Goal: Task Accomplishment & Management: Manage account settings

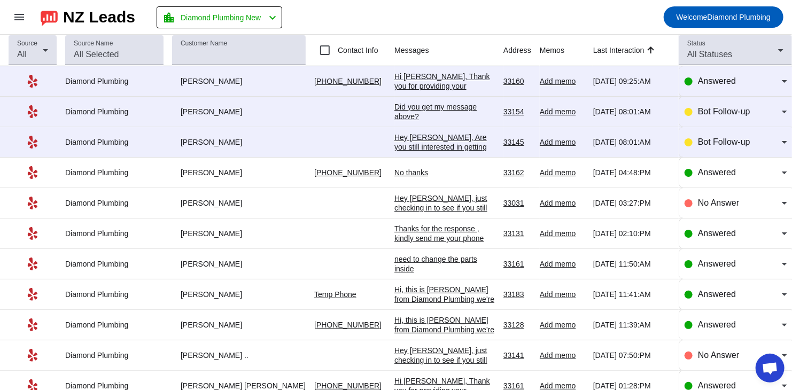
click at [453, 134] on div "Hey [PERSON_NAME], Are you still interested in getting an estimate? Is there a …" at bounding box center [444, 157] width 100 height 48
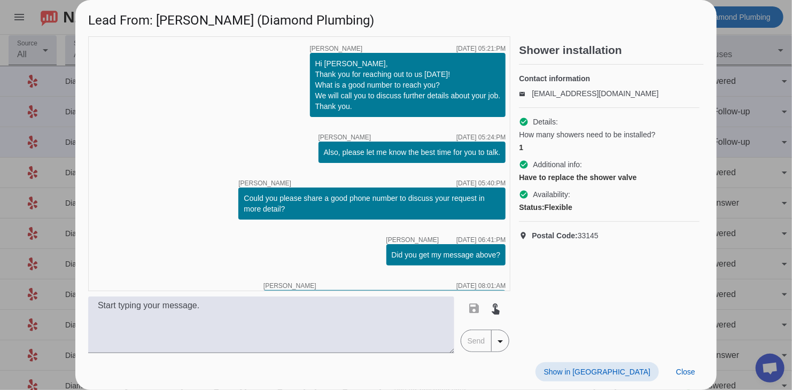
scroll to position [50, 0]
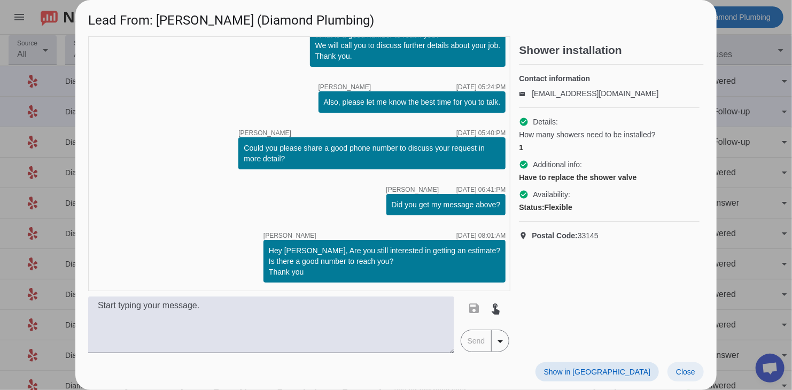
click at [576, 276] on span at bounding box center [686, 371] width 36 height 19
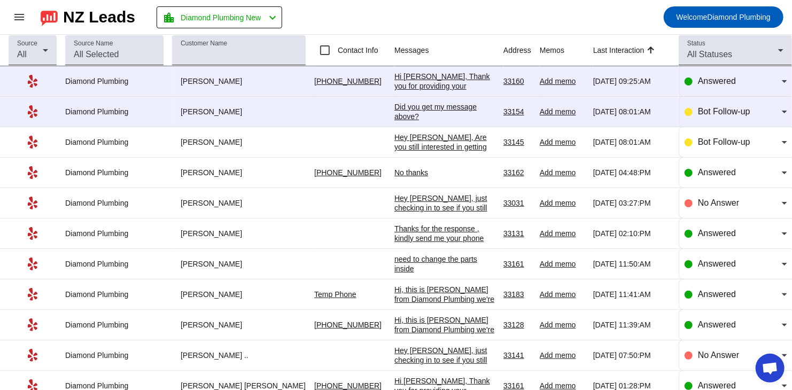
click at [424, 111] on div "Did you get my message above?​" at bounding box center [444, 111] width 100 height 19
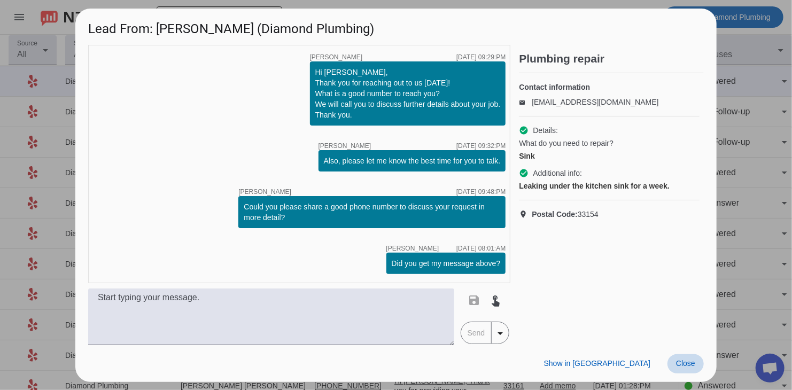
click at [576, 276] on span "Close" at bounding box center [685, 363] width 19 height 9
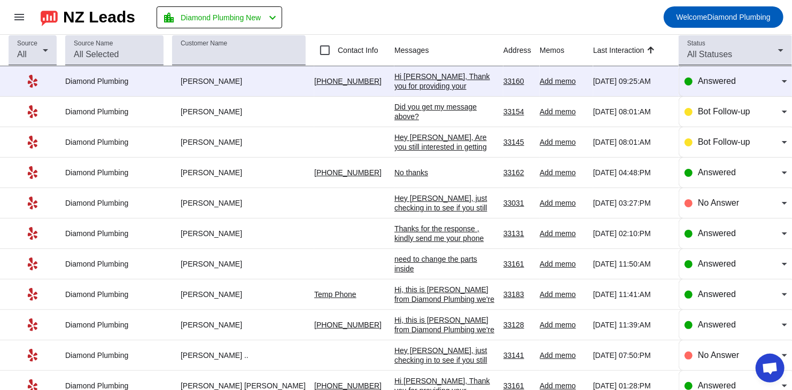
click at [412, 79] on div "Hi [PERSON_NAME], Thank you for providing your information! We'll get back to y…" at bounding box center [444, 96] width 100 height 48
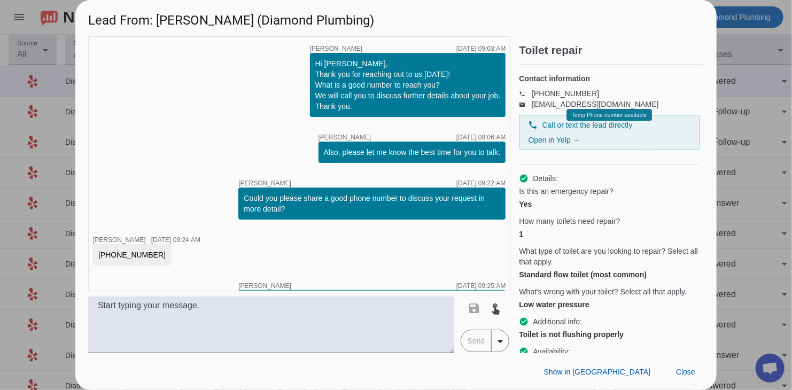
scroll to position [61, 0]
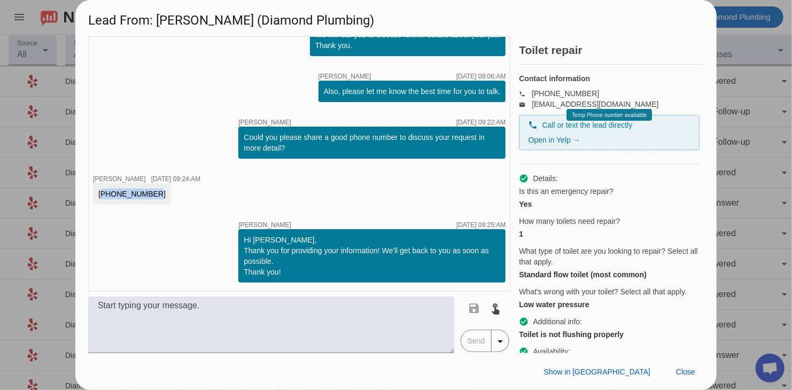
drag, startPoint x: 143, startPoint y: 192, endPoint x: 94, endPoint y: 194, distance: 49.2
click at [94, 194] on div "[PHONE_NUMBER]" at bounding box center [132, 193] width 78 height 21
copy div "[PHONE_NUMBER]"
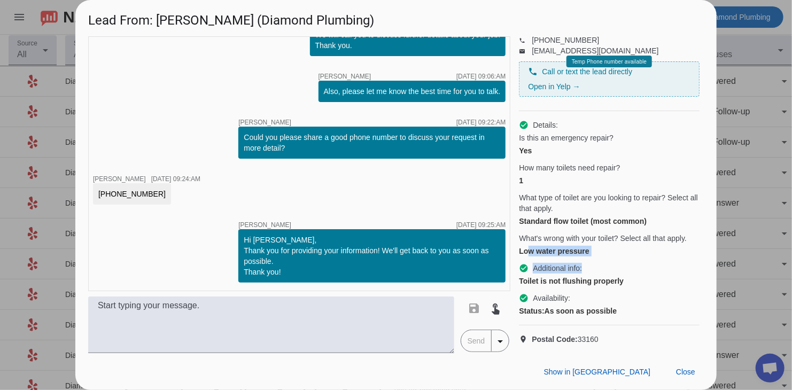
drag, startPoint x: 526, startPoint y: 246, endPoint x: 612, endPoint y: 249, distance: 85.6
click at [576, 249] on div "check_circle Details: Is this an emergency repair? Yes How many toilets need re…" at bounding box center [609, 218] width 181 height 214
click at [576, 276] on div "Toilet is not flushing properly" at bounding box center [609, 281] width 181 height 11
drag, startPoint x: 521, startPoint y: 275, endPoint x: 641, endPoint y: 277, distance: 119.7
click at [576, 276] on div "Toilet is not flushing properly" at bounding box center [609, 281] width 181 height 11
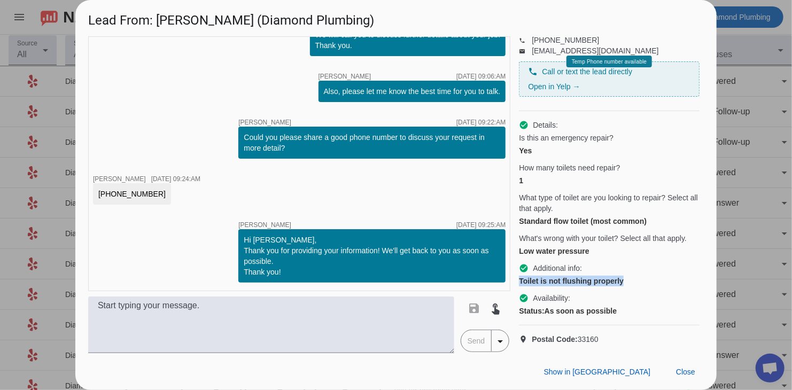
copy div "Toilet is not flushing properly"
drag, startPoint x: 206, startPoint y: 24, endPoint x: 152, endPoint y: 25, distance: 53.5
click at [152, 25] on h1 "Lead From: [PERSON_NAME] (Diamond Plumbing)" at bounding box center [395, 18] width 641 height 36
click at [172, 27] on h1 "Lead From: [PERSON_NAME] (Diamond Plumbing)" at bounding box center [395, 18] width 641 height 36
drag, startPoint x: 160, startPoint y: 22, endPoint x: 203, endPoint y: 22, distance: 43.3
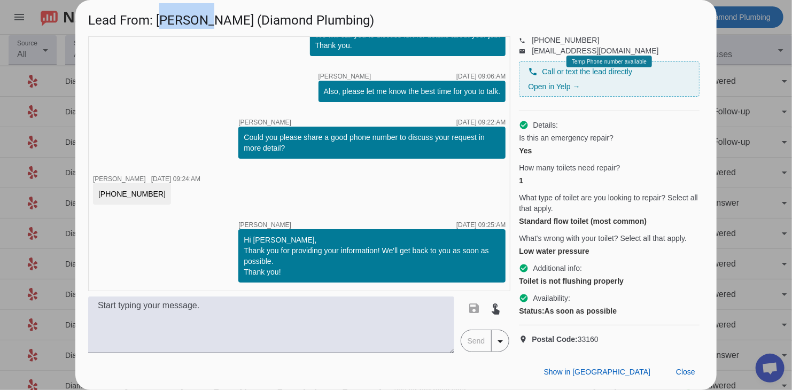
click at [203, 22] on h1 "Lead From: [PERSON_NAME] (Diamond Plumbing)" at bounding box center [395, 18] width 641 height 36
copy h1 "[PERSON_NAME]"
click at [576, 276] on span at bounding box center [686, 371] width 36 height 19
